Goal: Complete application form

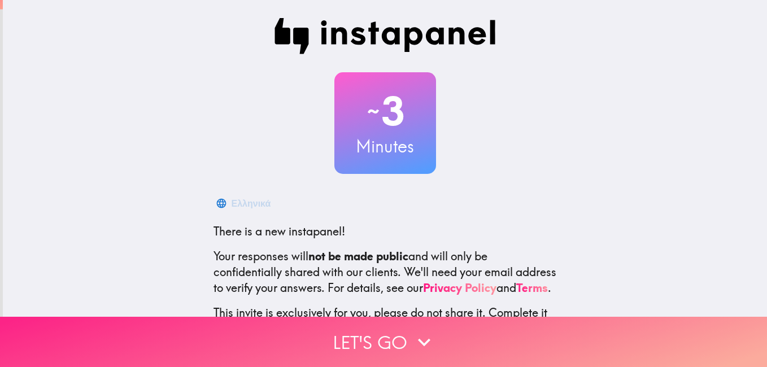
click at [387, 328] on button "Let's go" at bounding box center [383, 342] width 767 height 50
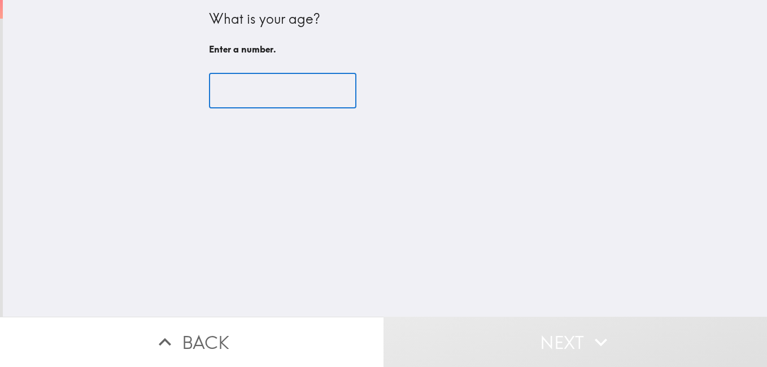
click at [259, 82] on input "number" at bounding box center [282, 90] width 147 height 35
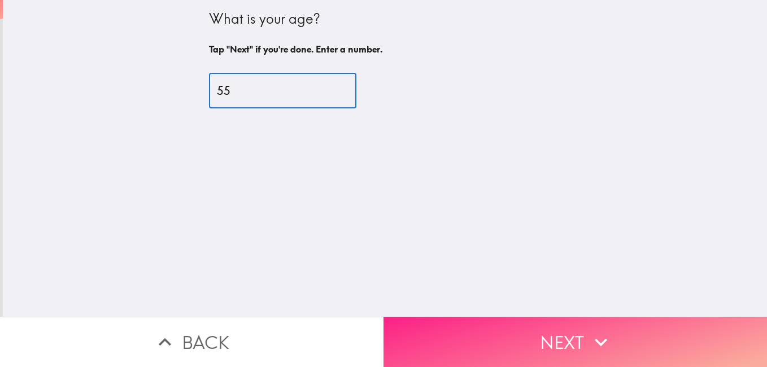
type input "55"
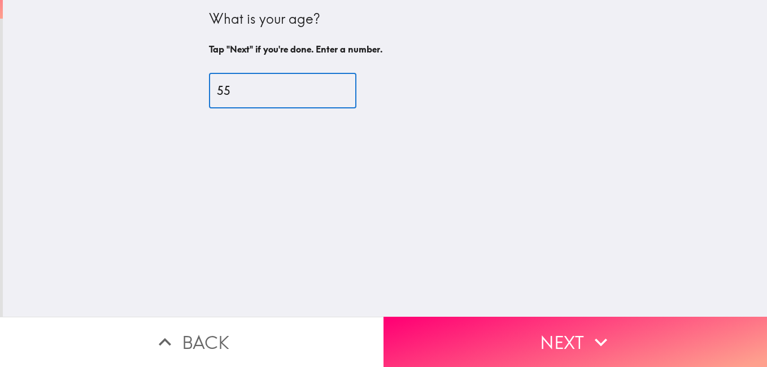
click at [512, 326] on button "Next" at bounding box center [574, 342] width 383 height 50
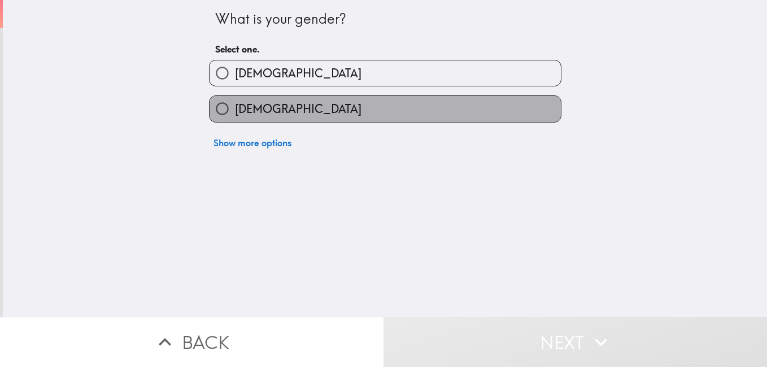
click at [248, 110] on span "[DEMOGRAPHIC_DATA]" at bounding box center [298, 109] width 126 height 16
click at [235, 110] on input "[DEMOGRAPHIC_DATA]" at bounding box center [222, 108] width 25 height 25
radio input "true"
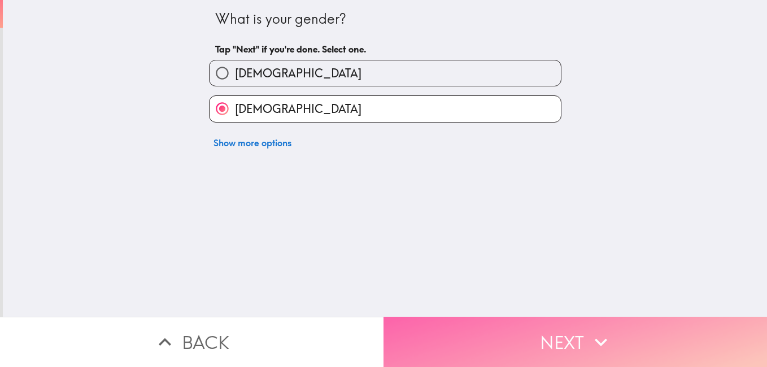
click at [556, 342] on button "Next" at bounding box center [574, 342] width 383 height 50
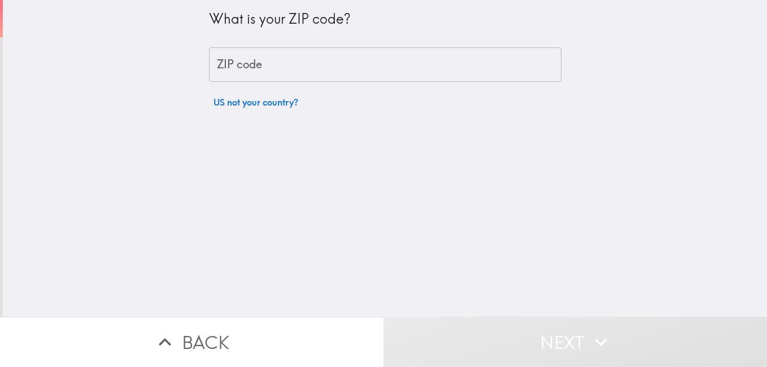
click at [247, 69] on input "ZIP code" at bounding box center [385, 64] width 352 height 35
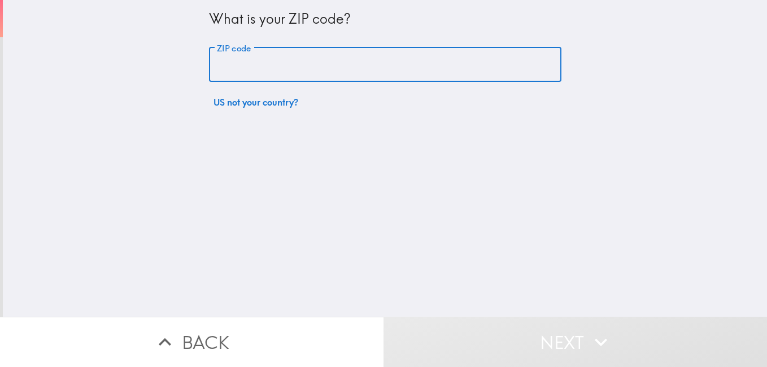
type input "14769"
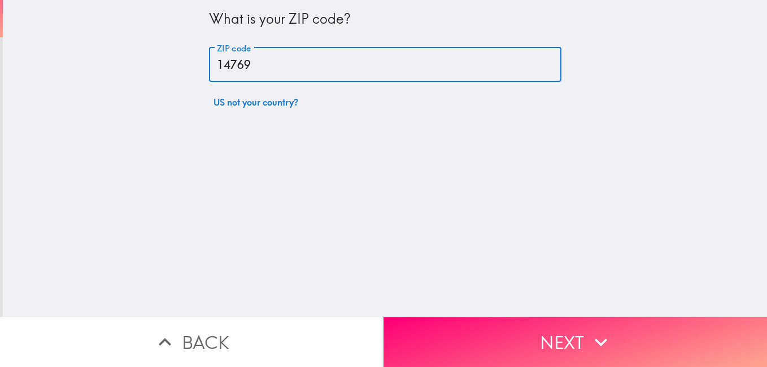
click at [603, 321] on button "Next" at bounding box center [574, 342] width 383 height 50
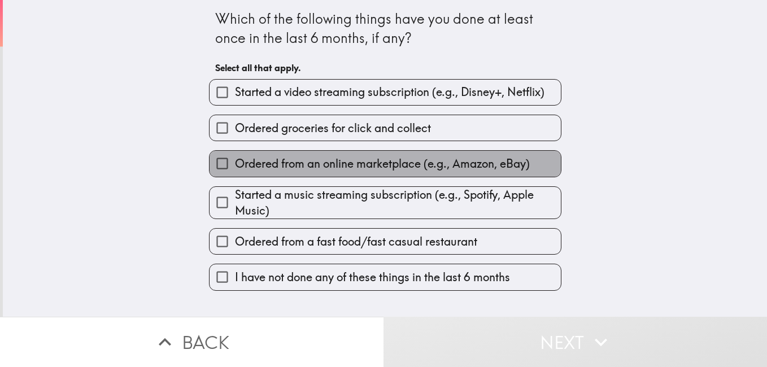
click at [293, 164] on span "Ordered from an online marketplace (e.g., Amazon, eBay)" at bounding box center [382, 164] width 295 height 16
click at [235, 164] on input "Ordered from an online marketplace (e.g., Amazon, eBay)" at bounding box center [222, 163] width 25 height 25
checkbox input "true"
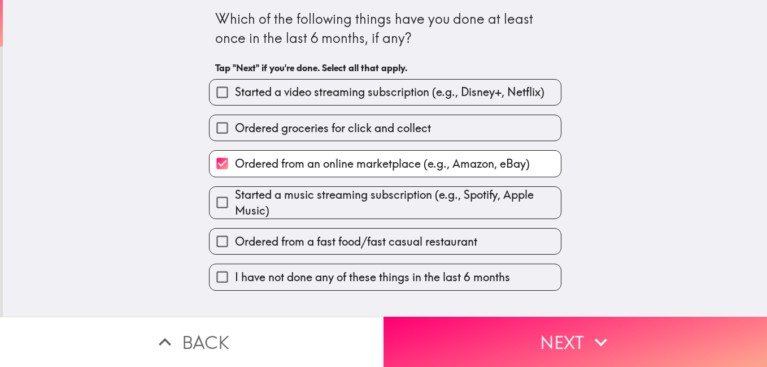
click at [343, 243] on span "Ordered from a fast food/fast casual restaurant" at bounding box center [356, 242] width 242 height 16
click at [235, 243] on input "Ordered from a fast food/fast casual restaurant" at bounding box center [222, 241] width 25 height 25
checkbox input "true"
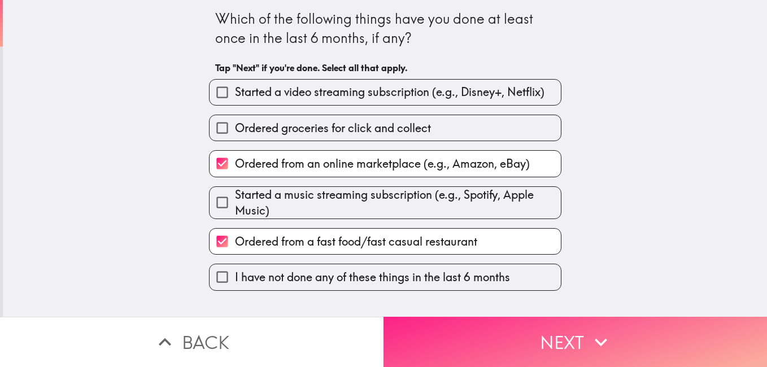
click at [541, 338] on button "Next" at bounding box center [574, 342] width 383 height 50
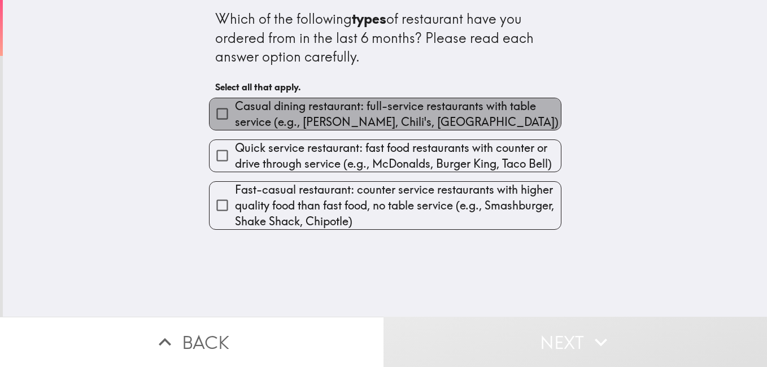
click at [260, 110] on span "Casual dining restaurant: full-service restaurants with table service (e.g., [P…" at bounding box center [398, 114] width 326 height 32
click at [235, 110] on input "Casual dining restaurant: full-service restaurants with table service (e.g., [P…" at bounding box center [222, 113] width 25 height 25
checkbox input "true"
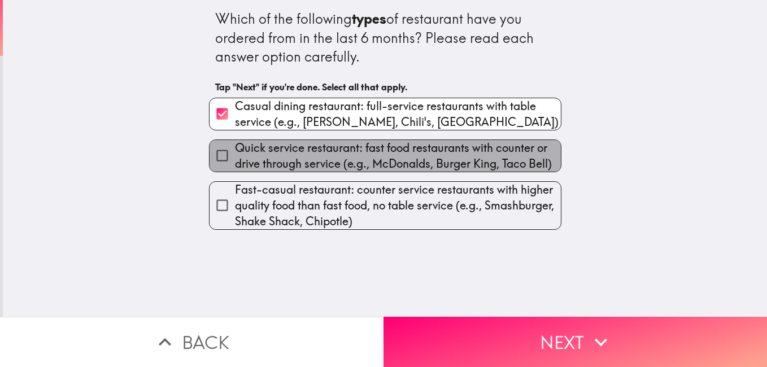
click at [303, 155] on span "Quick service restaurant: fast food restaurants with counter or drive through s…" at bounding box center [398, 156] width 326 height 32
click at [235, 155] on input "Quick service restaurant: fast food restaurants with counter or drive through s…" at bounding box center [222, 155] width 25 height 25
checkbox input "true"
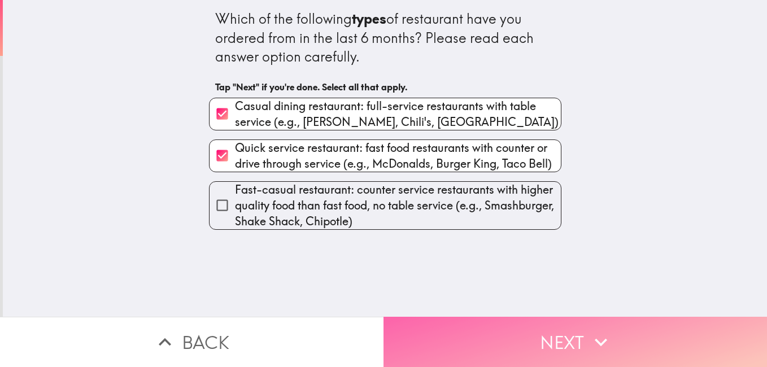
click at [563, 324] on button "Next" at bounding box center [574, 342] width 383 height 50
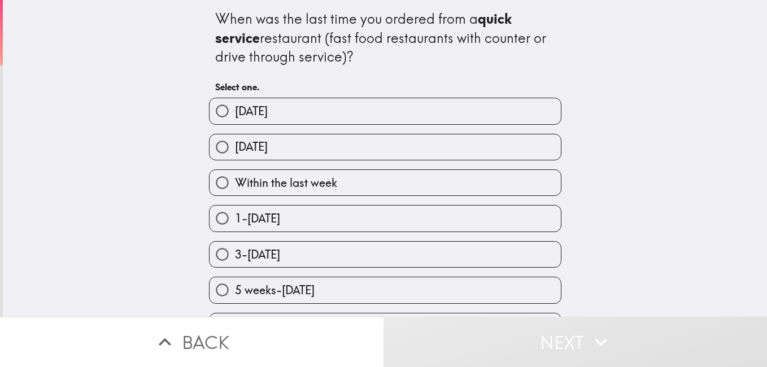
click at [276, 215] on span "1-[DATE]" at bounding box center [257, 219] width 45 height 16
click at [235, 215] on input "1-[DATE]" at bounding box center [222, 218] width 25 height 25
radio input "true"
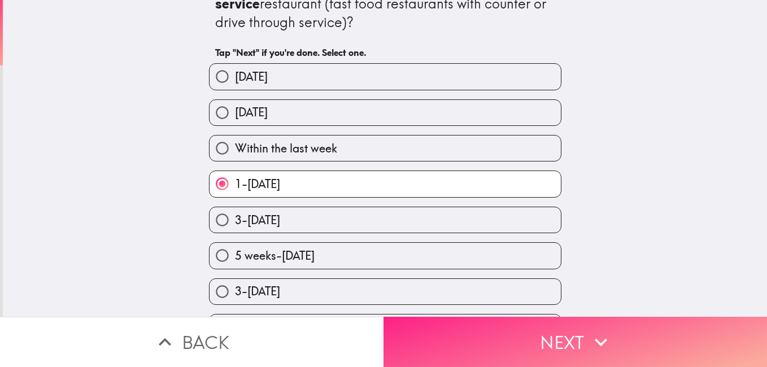
scroll to position [67, 0]
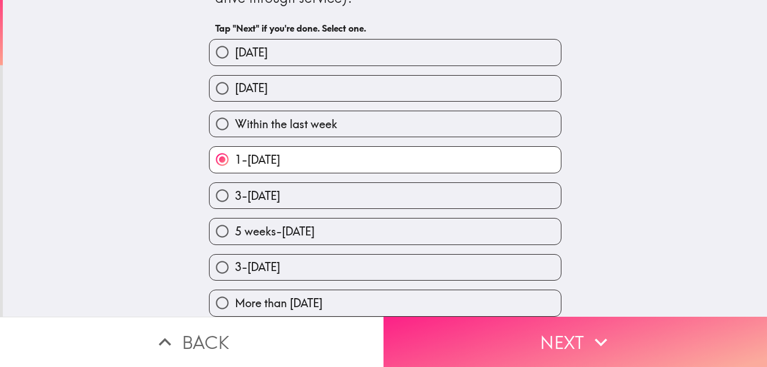
click at [535, 331] on button "Next" at bounding box center [574, 342] width 383 height 50
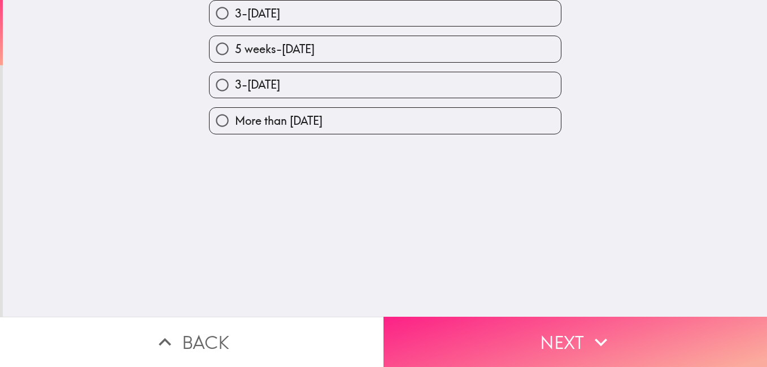
scroll to position [0, 0]
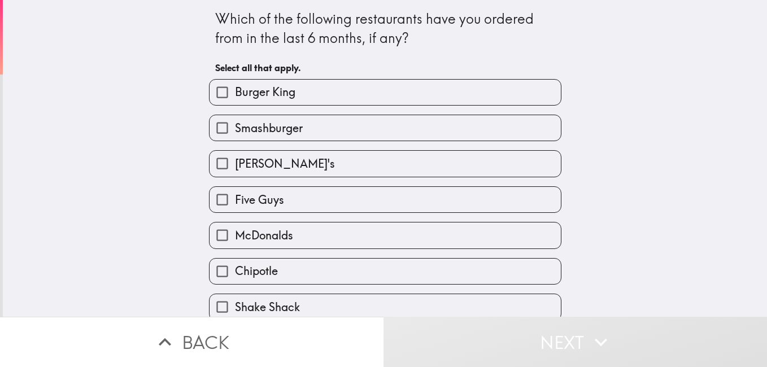
click at [261, 223] on div "McDonalds" at bounding box center [380, 231] width 361 height 36
drag, startPoint x: 295, startPoint y: 232, endPoint x: 329, endPoint y: 237, distance: 34.3
click at [296, 232] on label "McDonalds" at bounding box center [385, 234] width 351 height 25
click at [235, 232] on input "McDonalds" at bounding box center [222, 234] width 25 height 25
checkbox input "true"
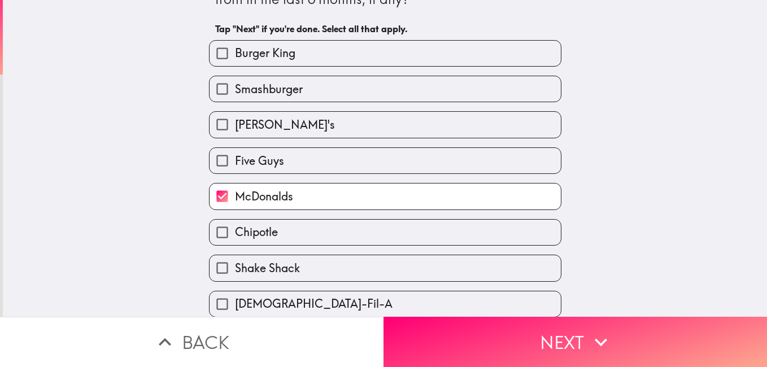
scroll to position [84, 0]
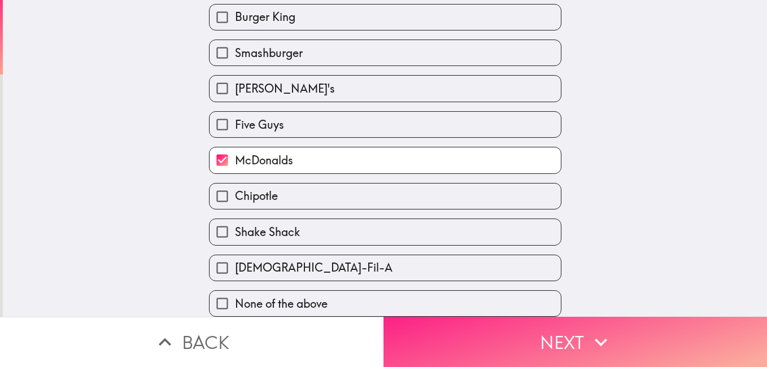
click at [517, 326] on button "Next" at bounding box center [574, 342] width 383 height 50
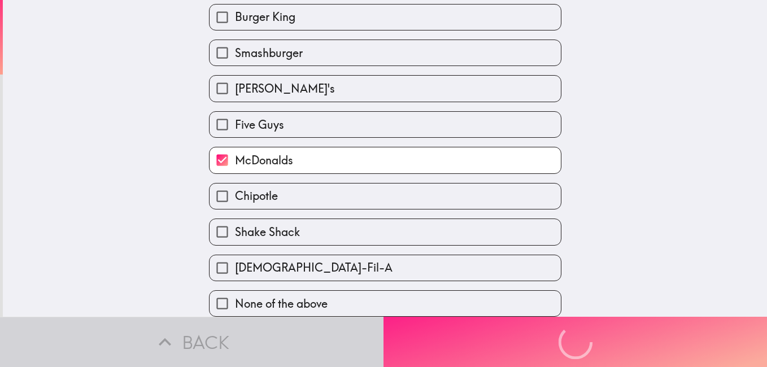
scroll to position [0, 0]
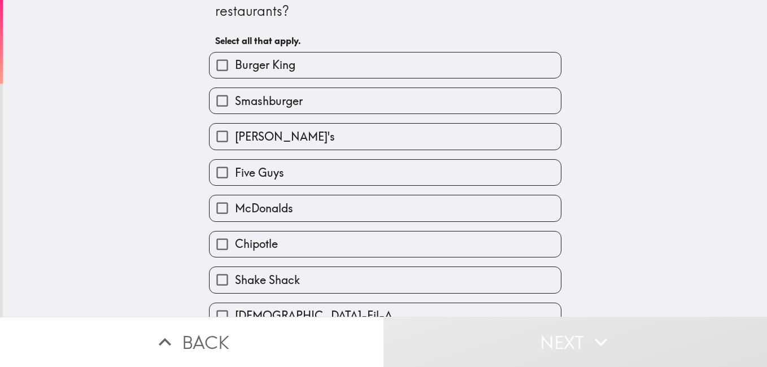
scroll to position [84, 0]
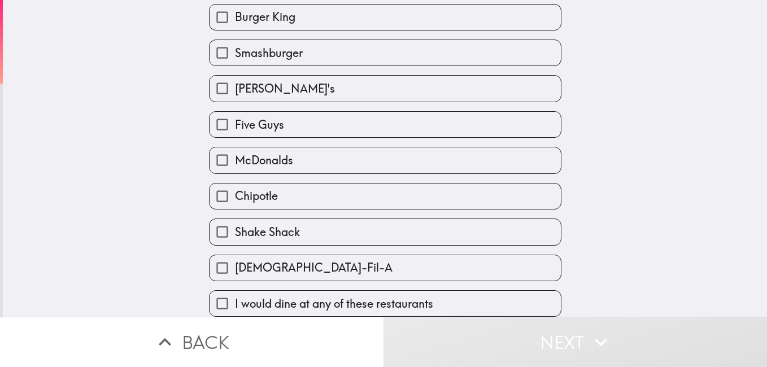
drag, startPoint x: 374, startPoint y: 286, endPoint x: 386, endPoint y: 289, distance: 11.8
click at [377, 291] on label "I would dine at any of these restaurants" at bounding box center [385, 303] width 351 height 25
click at [235, 291] on input "I would dine at any of these restaurants" at bounding box center [222, 303] width 25 height 25
checkbox input "true"
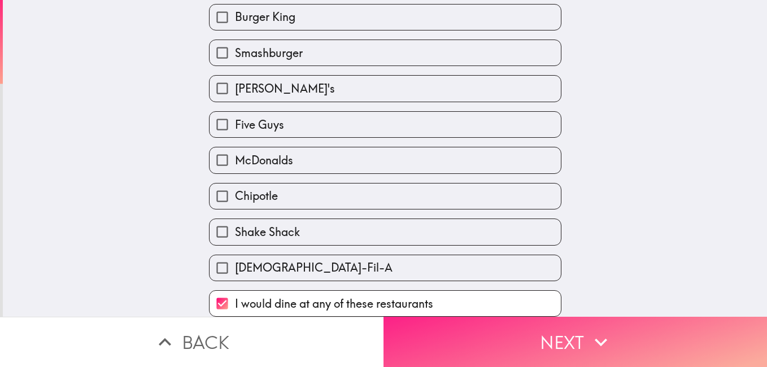
click at [525, 317] on button "Next" at bounding box center [574, 342] width 383 height 50
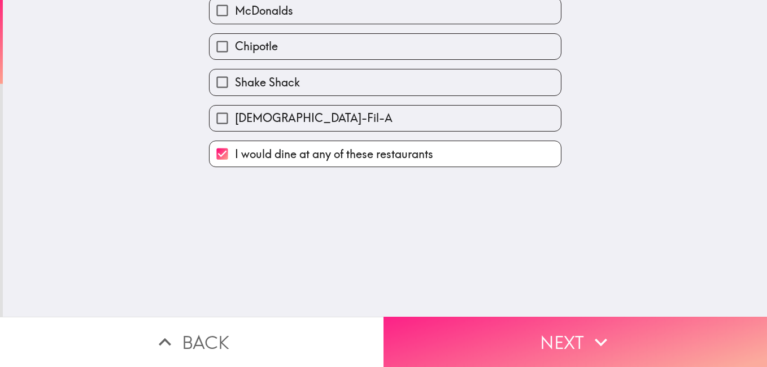
scroll to position [0, 0]
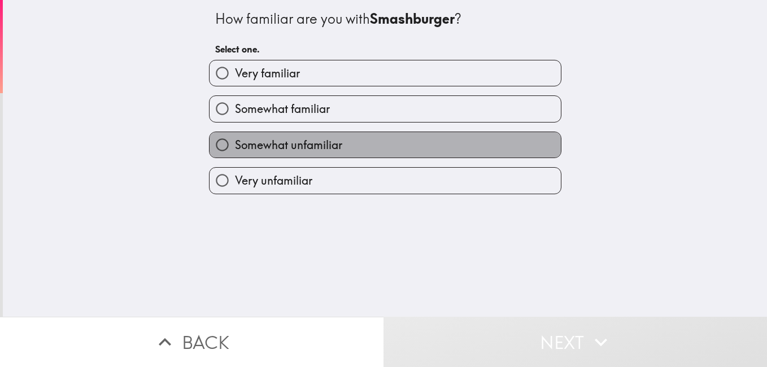
drag, startPoint x: 254, startPoint y: 139, endPoint x: 331, endPoint y: 157, distance: 79.9
click at [254, 139] on span "Somewhat unfamiliar" at bounding box center [288, 145] width 107 height 16
click at [235, 139] on input "Somewhat unfamiliar" at bounding box center [222, 144] width 25 height 25
radio input "true"
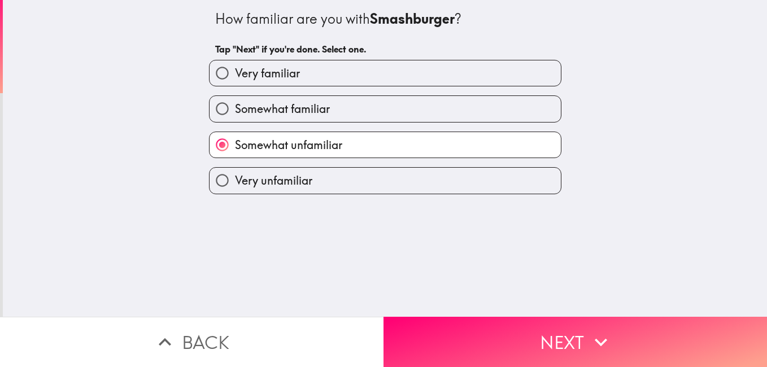
click at [530, 321] on button "Next" at bounding box center [574, 342] width 383 height 50
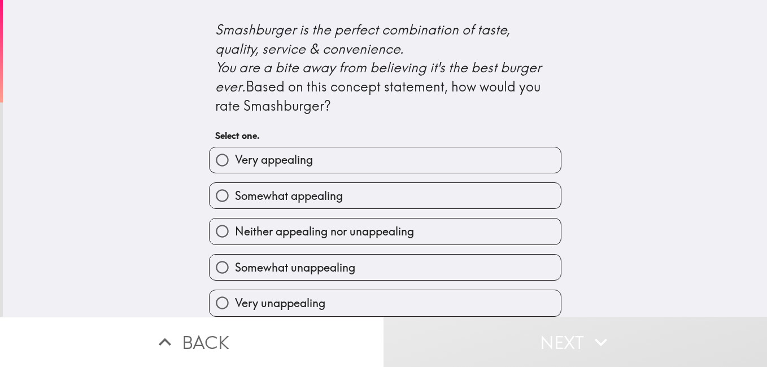
scroll to position [529, 0]
click at [278, 163] on label "Very appealing" at bounding box center [385, 159] width 351 height 25
click at [235, 163] on input "Very appealing" at bounding box center [222, 159] width 25 height 25
radio input "true"
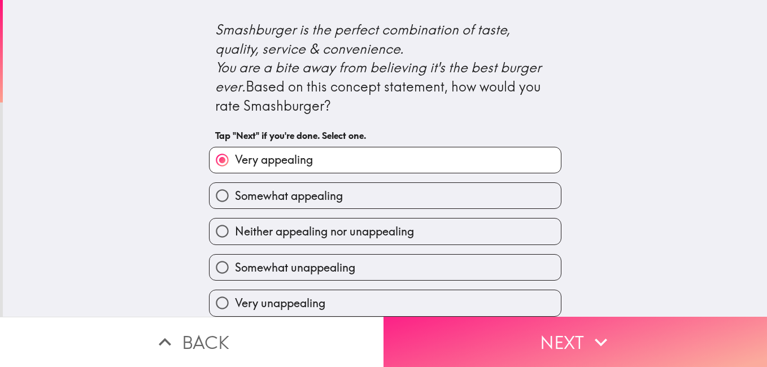
click at [540, 335] on button "Next" at bounding box center [574, 342] width 383 height 50
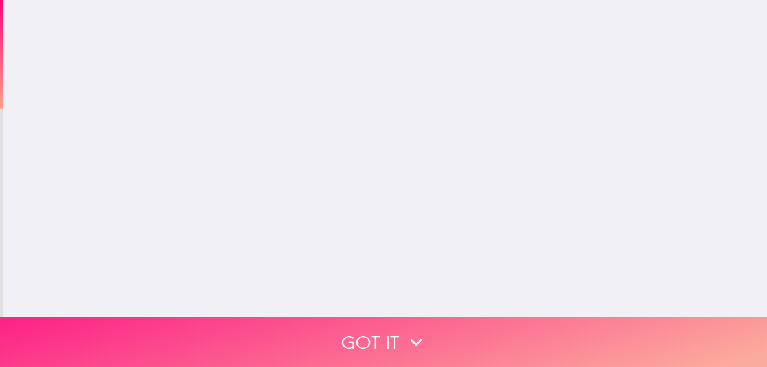
scroll to position [0, 0]
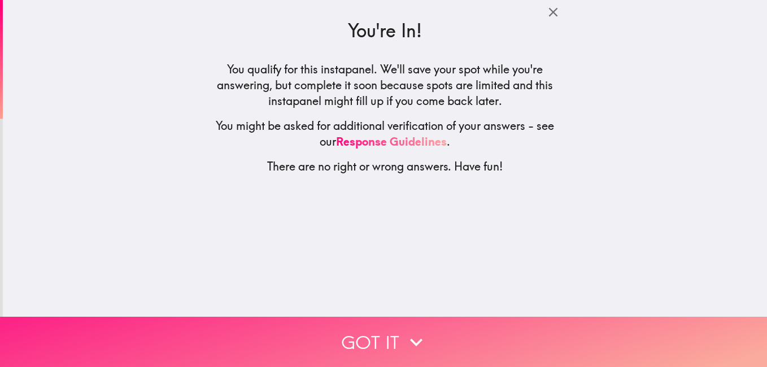
click at [404, 337] on icon "button" at bounding box center [416, 342] width 25 height 25
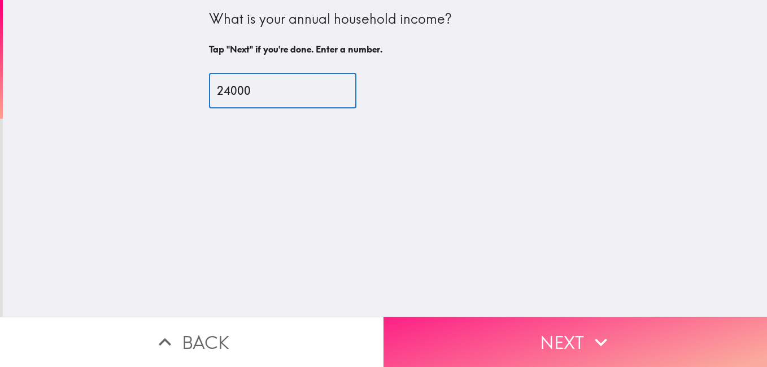
type input "24000"
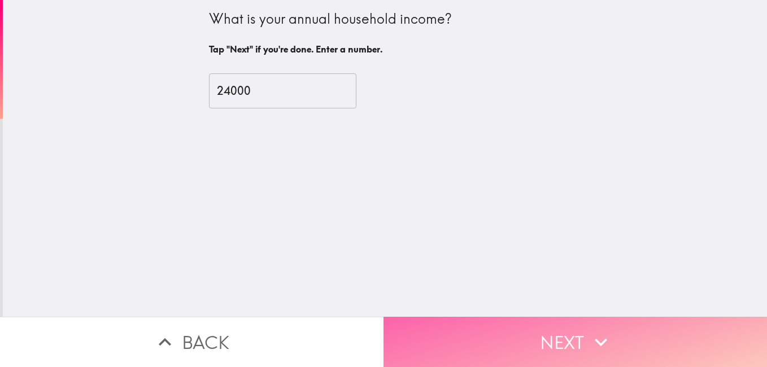
click at [510, 333] on button "Next" at bounding box center [574, 342] width 383 height 50
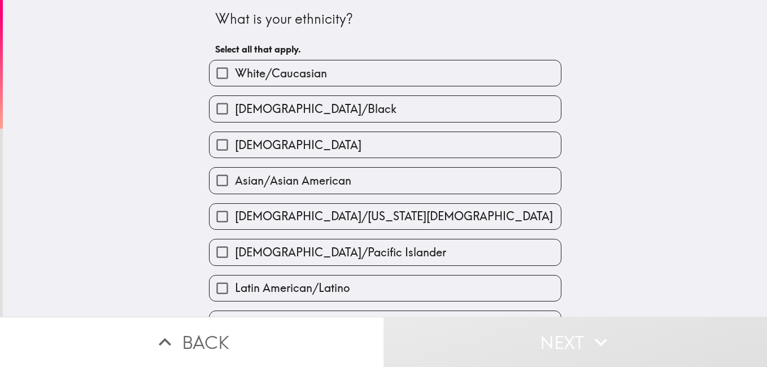
click at [289, 68] on span "White/Caucasian" at bounding box center [281, 74] width 92 height 16
click at [235, 68] on input "White/Caucasian" at bounding box center [222, 72] width 25 height 25
checkbox input "true"
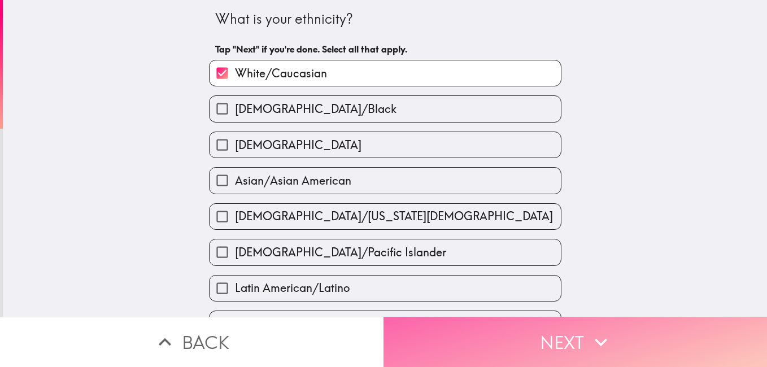
drag, startPoint x: 495, startPoint y: 338, endPoint x: 491, endPoint y: 329, distance: 9.1
click at [495, 337] on button "Next" at bounding box center [574, 342] width 383 height 50
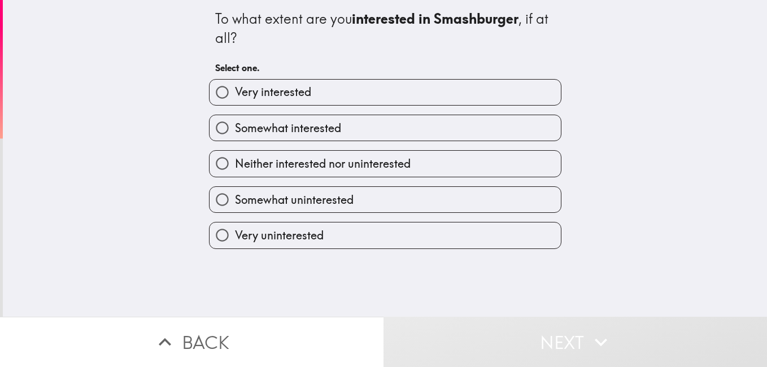
click at [259, 98] on span "Very interested" at bounding box center [273, 92] width 76 height 16
click at [235, 98] on input "Very interested" at bounding box center [222, 92] width 25 height 25
radio input "true"
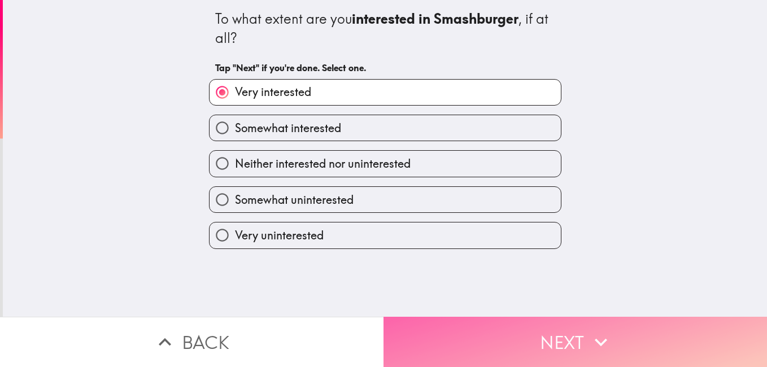
click at [530, 330] on button "Next" at bounding box center [574, 342] width 383 height 50
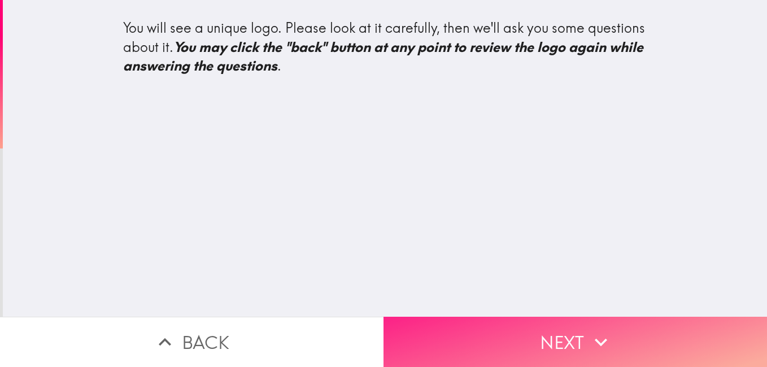
click at [533, 328] on button "Next" at bounding box center [574, 342] width 383 height 50
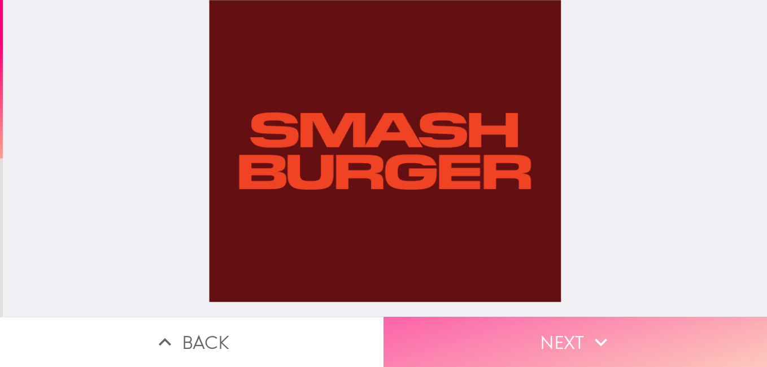
click at [603, 332] on icon "button" at bounding box center [600, 342] width 25 height 25
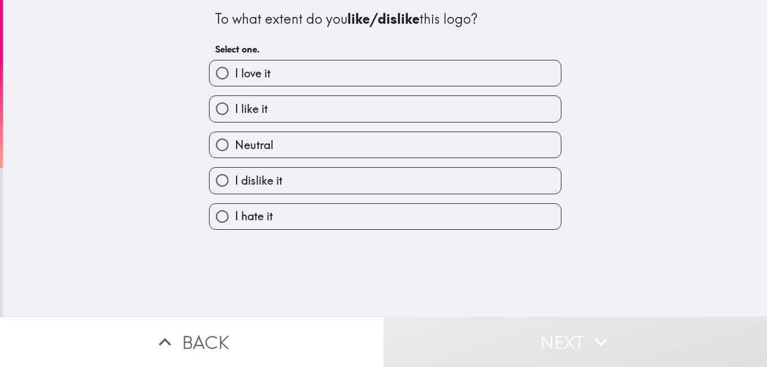
click at [279, 105] on label "I like it" at bounding box center [385, 108] width 351 height 25
click at [235, 105] on input "I like it" at bounding box center [222, 108] width 25 height 25
radio input "true"
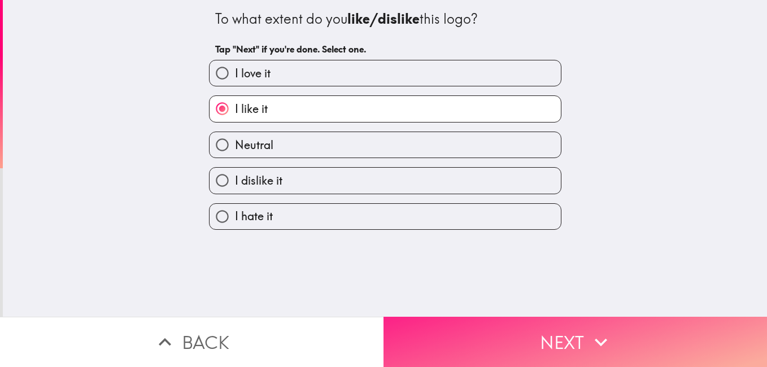
click at [549, 332] on button "Next" at bounding box center [574, 342] width 383 height 50
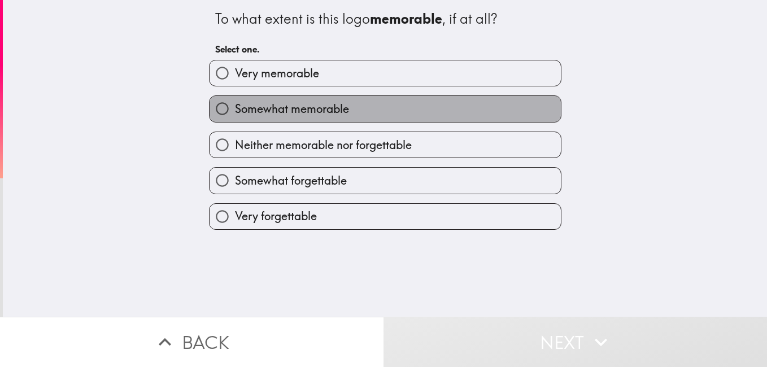
click at [274, 110] on span "Somewhat memorable" at bounding box center [292, 109] width 114 height 16
click at [235, 110] on input "Somewhat memorable" at bounding box center [222, 108] width 25 height 25
radio input "true"
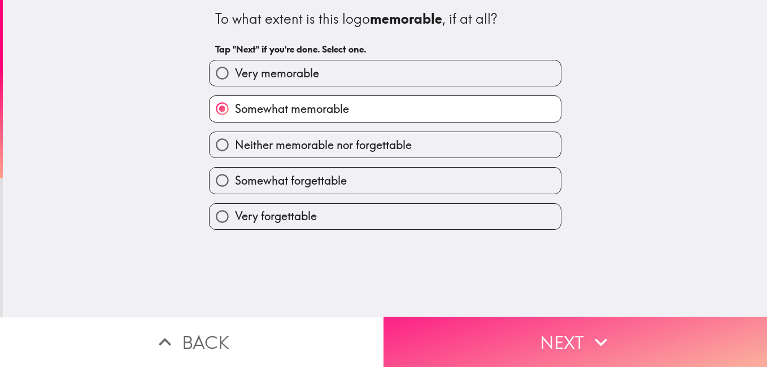
click at [557, 338] on button "Next" at bounding box center [574, 342] width 383 height 50
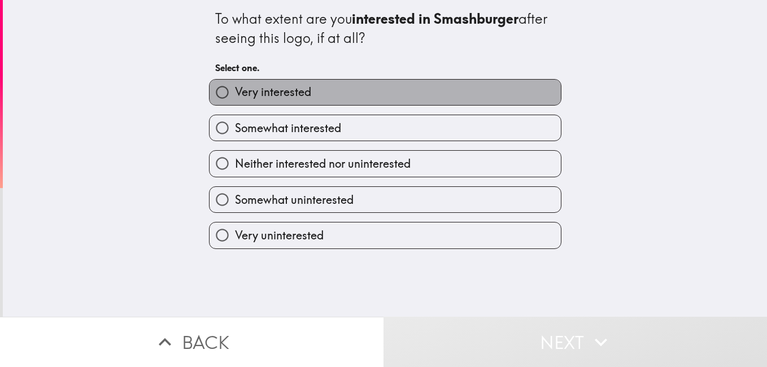
click at [263, 99] on span "Very interested" at bounding box center [273, 92] width 76 height 16
click at [235, 99] on input "Very interested" at bounding box center [222, 92] width 25 height 25
radio input "true"
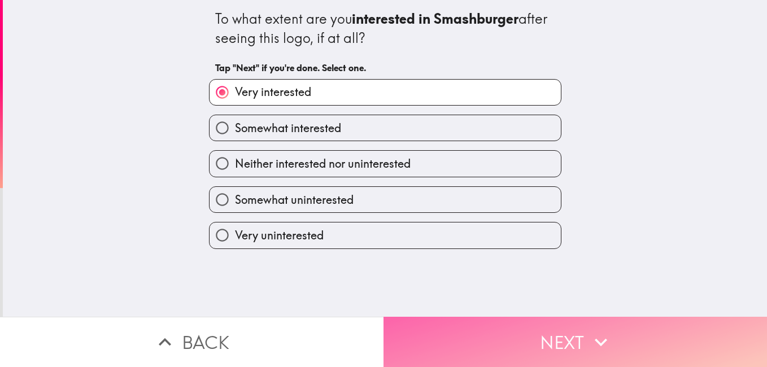
click at [552, 325] on button "Next" at bounding box center [574, 342] width 383 height 50
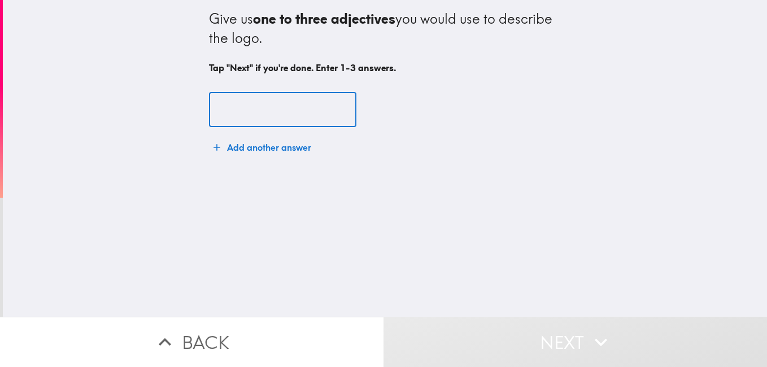
click at [236, 111] on input "text" at bounding box center [282, 110] width 147 height 35
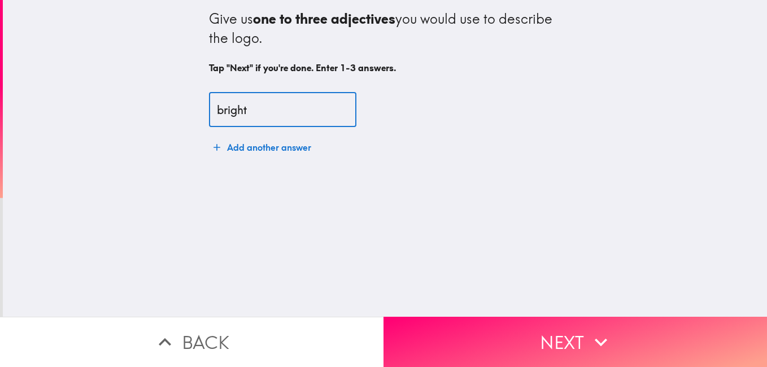
type input "bright"
click at [224, 143] on button "Add another answer" at bounding box center [262, 147] width 107 height 23
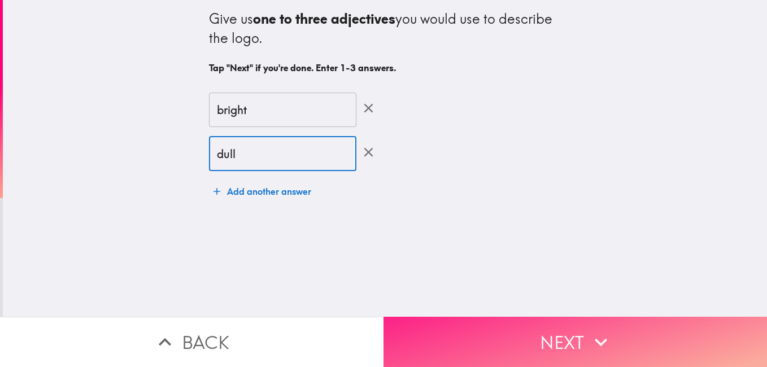
type input "dull"
click at [468, 335] on button "Next" at bounding box center [574, 342] width 383 height 50
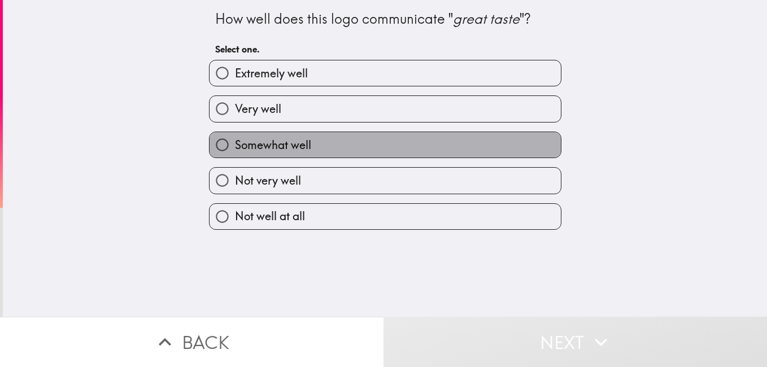
click at [281, 141] on span "Somewhat well" at bounding box center [273, 145] width 76 height 16
click at [235, 141] on input "Somewhat well" at bounding box center [222, 144] width 25 height 25
radio input "true"
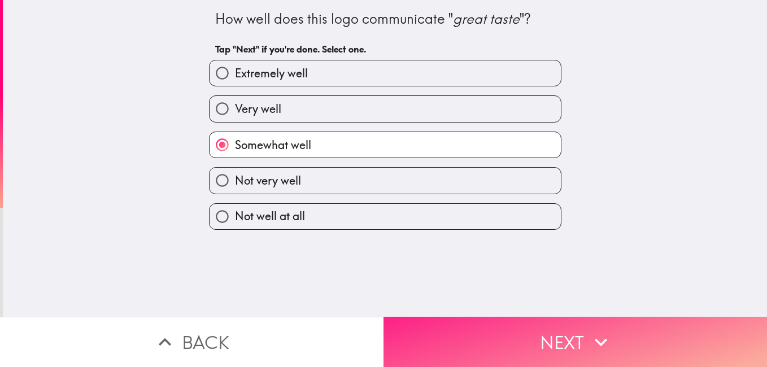
click at [560, 333] on button "Next" at bounding box center [574, 342] width 383 height 50
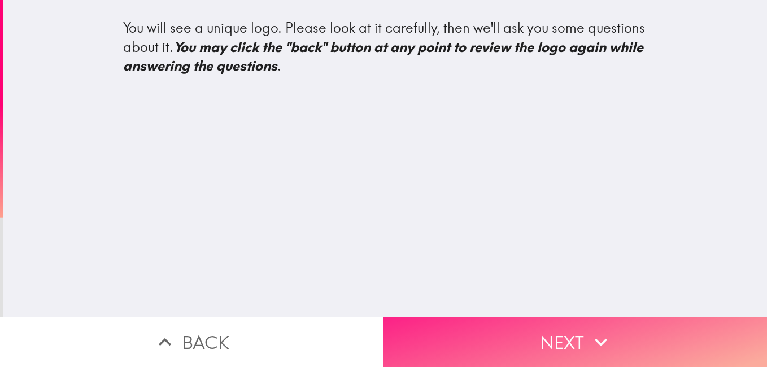
click at [596, 330] on icon "button" at bounding box center [600, 342] width 25 height 25
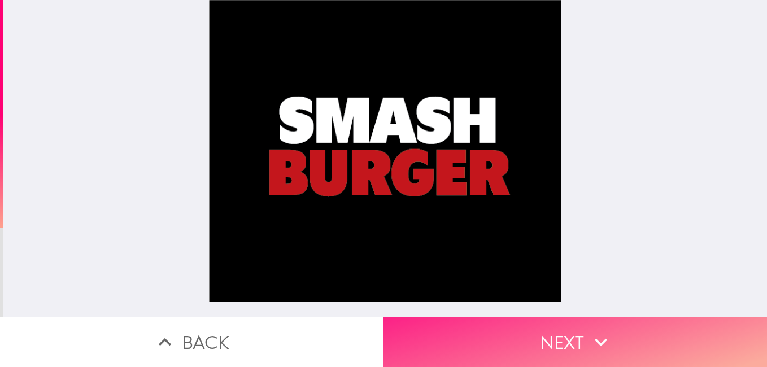
click at [563, 333] on button "Next" at bounding box center [574, 342] width 383 height 50
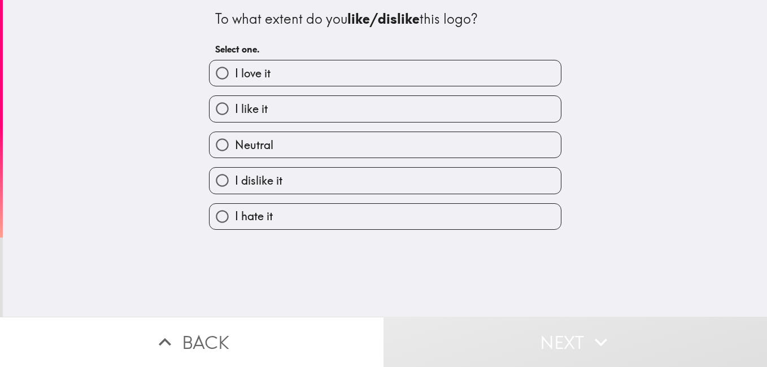
click at [287, 76] on label "I love it" at bounding box center [385, 72] width 351 height 25
click at [235, 76] on input "I love it" at bounding box center [222, 72] width 25 height 25
radio input "true"
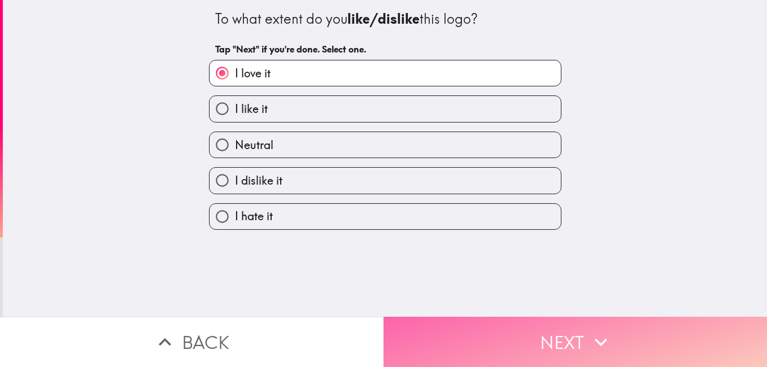
click at [573, 325] on button "Next" at bounding box center [574, 342] width 383 height 50
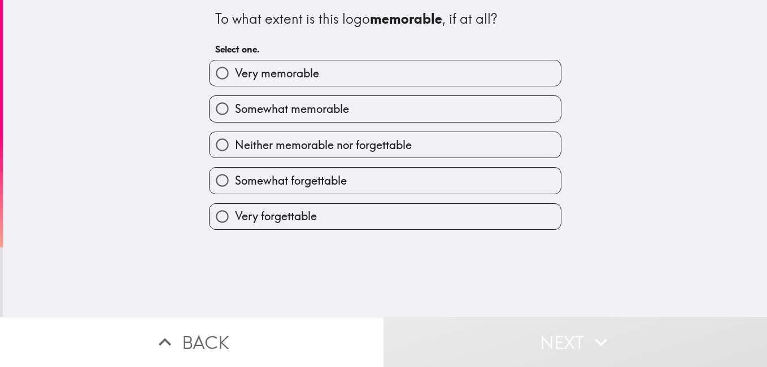
click at [247, 77] on span "Very memorable" at bounding box center [277, 74] width 84 height 16
click at [235, 77] on input "Very memorable" at bounding box center [222, 72] width 25 height 25
radio input "true"
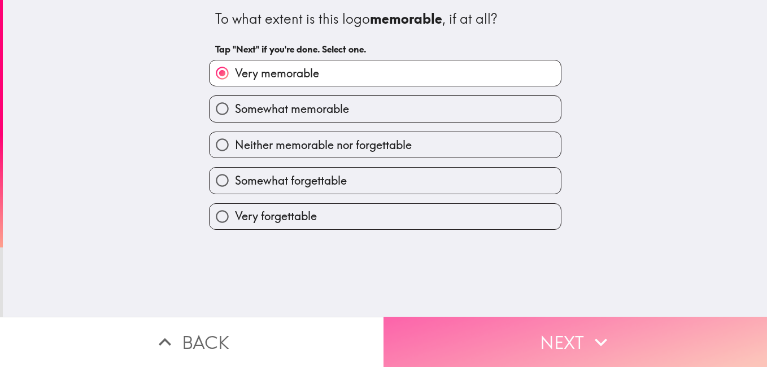
click at [552, 330] on button "Next" at bounding box center [574, 342] width 383 height 50
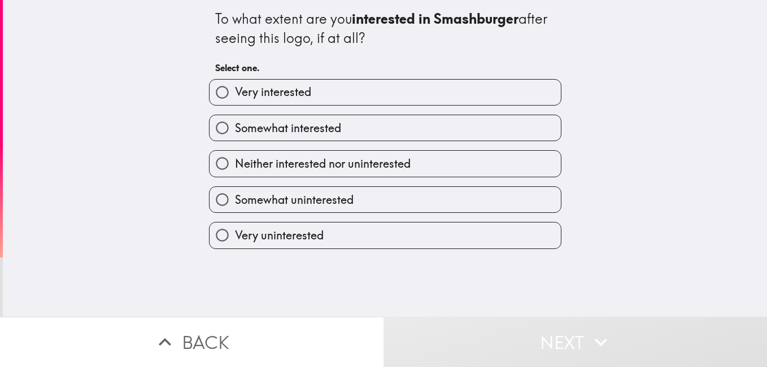
click at [276, 90] on span "Very interested" at bounding box center [273, 92] width 76 height 16
click at [235, 90] on input "Very interested" at bounding box center [222, 92] width 25 height 25
radio input "true"
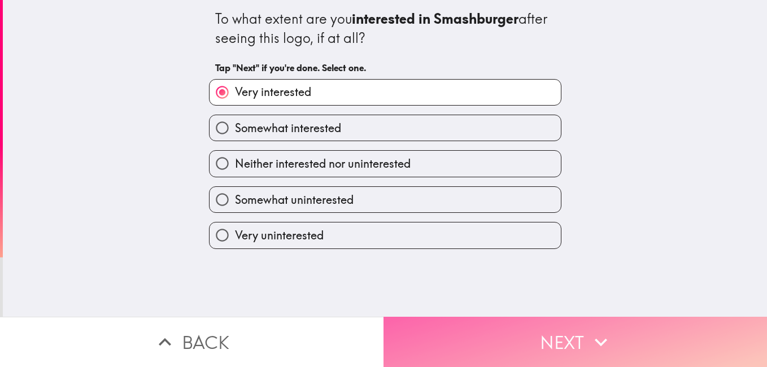
drag, startPoint x: 567, startPoint y: 337, endPoint x: 565, endPoint y: 331, distance: 6.4
click at [566, 336] on button "Next" at bounding box center [574, 342] width 383 height 50
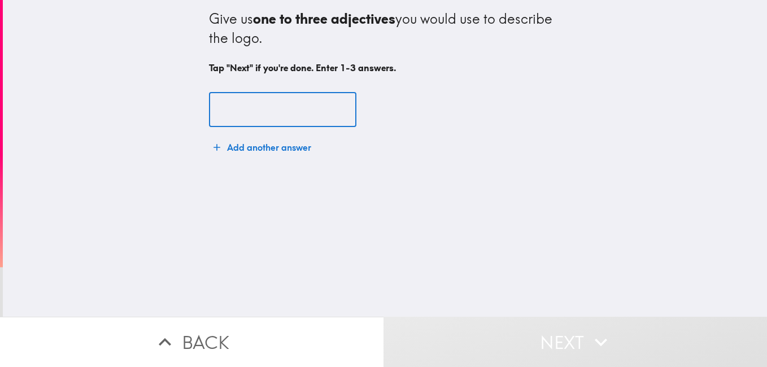
click at [278, 107] on input "text" at bounding box center [282, 110] width 147 height 35
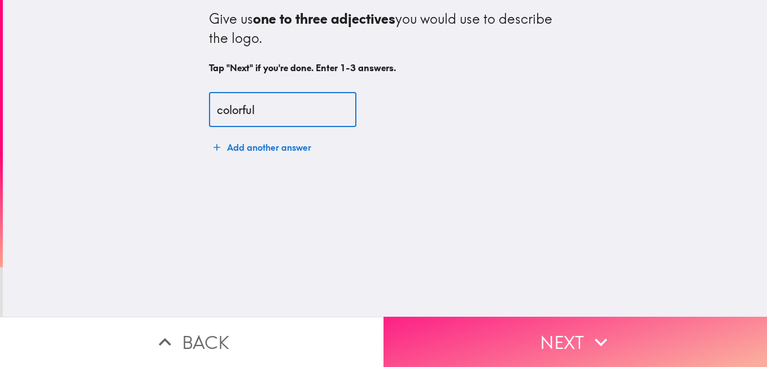
type input "colorful"
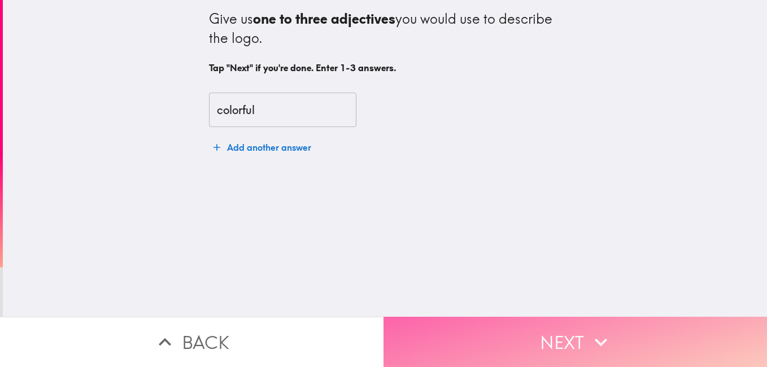
click at [548, 325] on button "Next" at bounding box center [574, 342] width 383 height 50
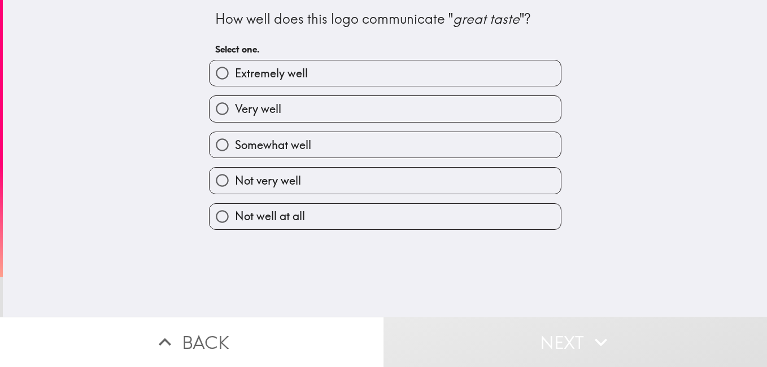
click at [292, 66] on span "Extremely well" at bounding box center [271, 74] width 73 height 16
click at [235, 66] on input "Extremely well" at bounding box center [222, 72] width 25 height 25
radio input "true"
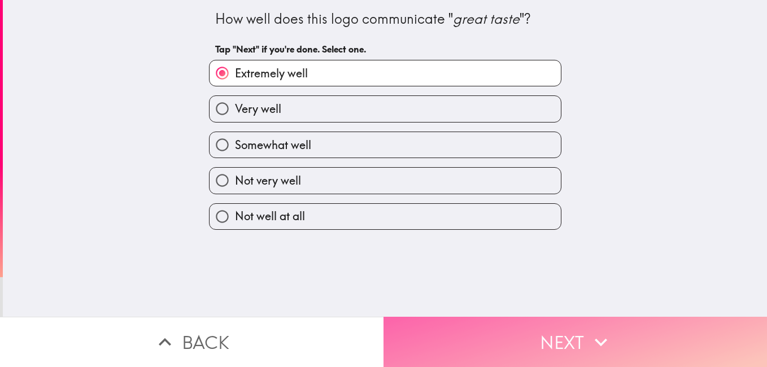
click at [556, 337] on button "Next" at bounding box center [574, 342] width 383 height 50
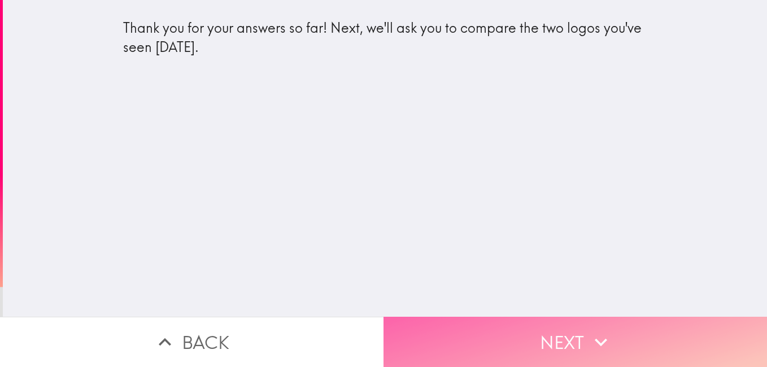
click at [561, 330] on button "Next" at bounding box center [574, 342] width 383 height 50
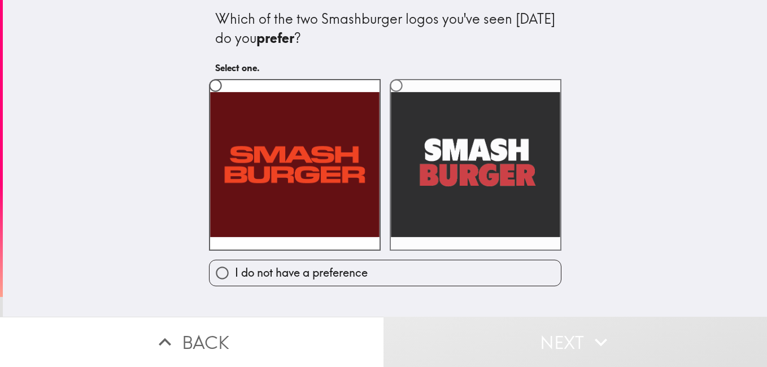
click at [454, 167] on label at bounding box center [476, 165] width 172 height 172
click at [409, 98] on input "radio" at bounding box center [395, 85] width 25 height 25
radio input "true"
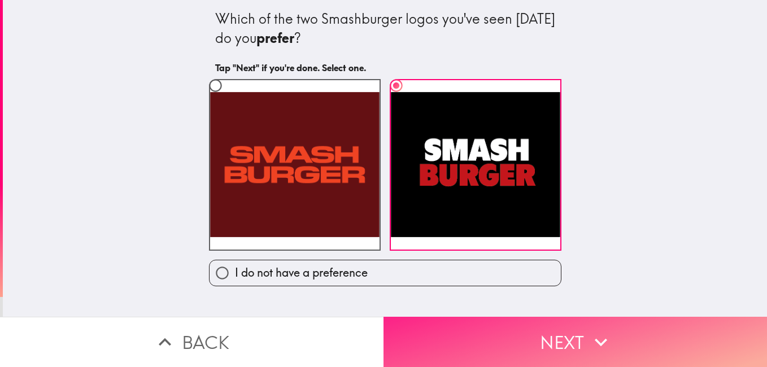
click at [509, 339] on button "Next" at bounding box center [574, 342] width 383 height 50
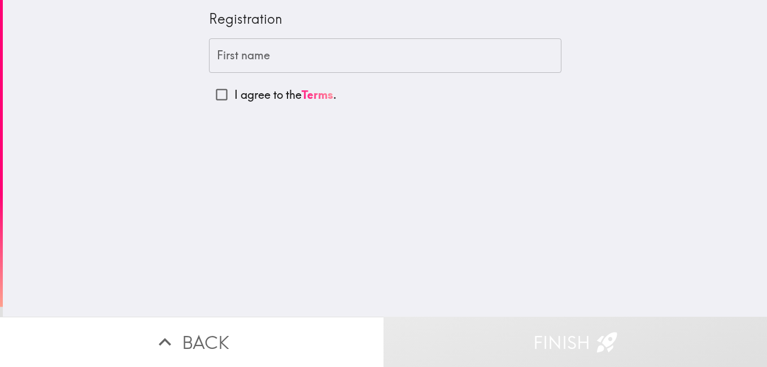
click at [245, 55] on input "First name" at bounding box center [385, 55] width 352 height 35
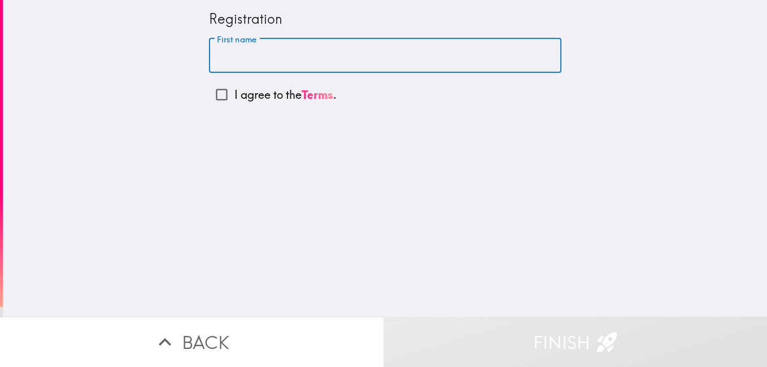
type input "[PERSON_NAME]"
click at [210, 92] on input "I agree to the Terms ." at bounding box center [221, 94] width 25 height 25
checkbox input "true"
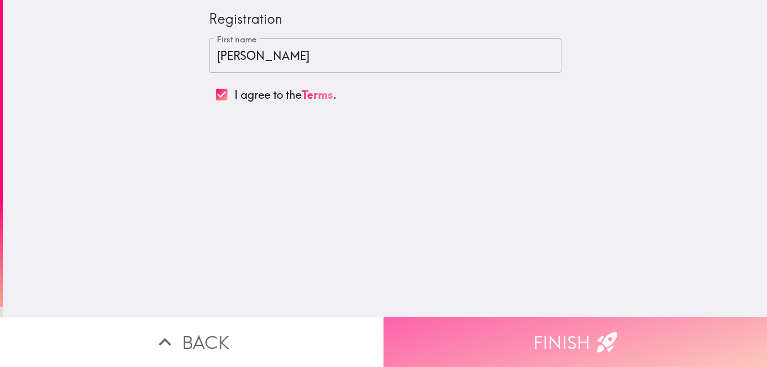
click at [559, 331] on button "Finish" at bounding box center [574, 342] width 383 height 50
